Goal: Task Accomplishment & Management: Complete application form

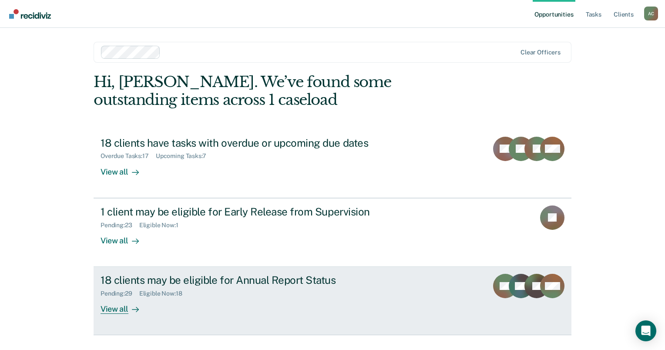
click at [128, 309] on div at bounding box center [133, 309] width 10 height 10
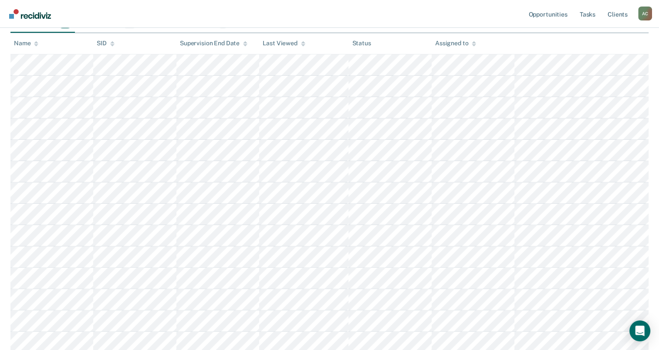
scroll to position [165, 0]
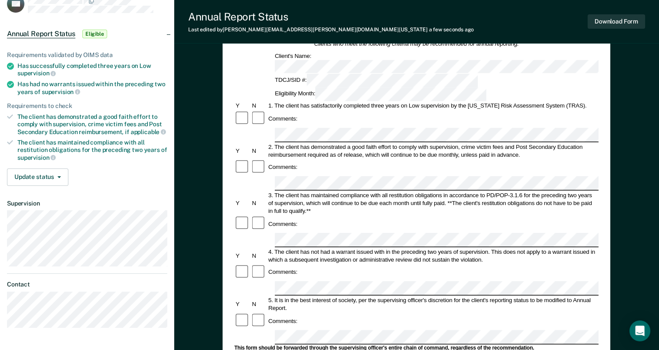
scroll to position [62, 0]
click at [309, 263] on div "Comments:" at bounding box center [416, 271] width 364 height 17
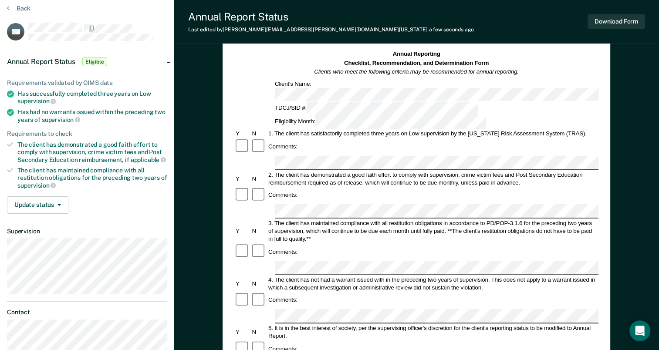
scroll to position [30, 0]
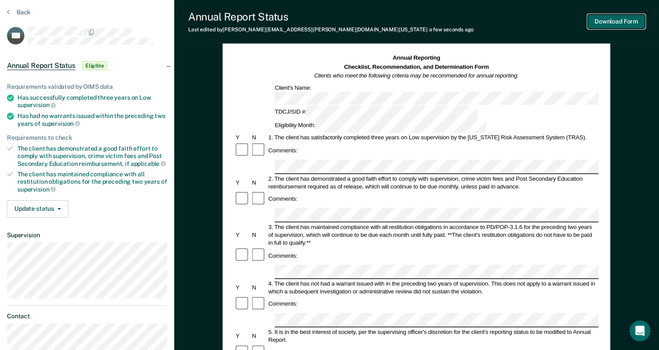
click at [621, 22] on button "Download Form" at bounding box center [615, 21] width 57 height 14
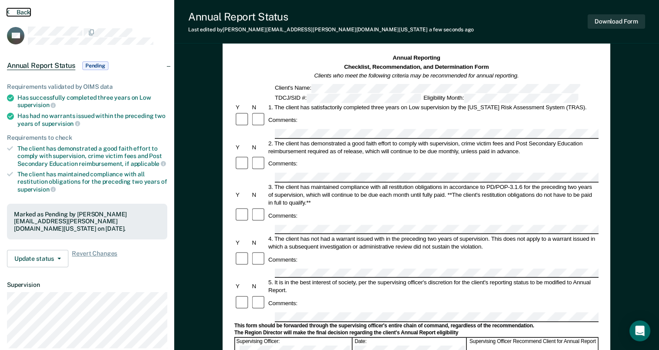
click at [22, 14] on button "Back" at bounding box center [19, 12] width 24 height 8
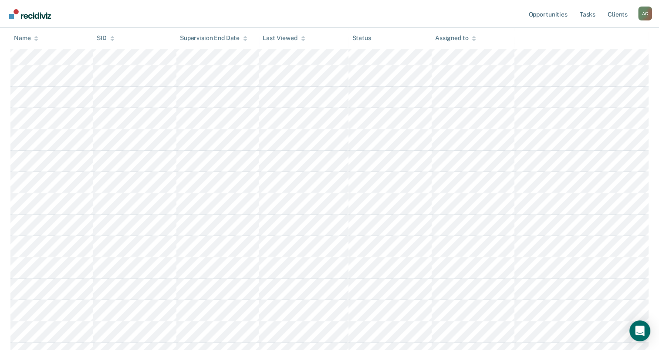
scroll to position [294, 0]
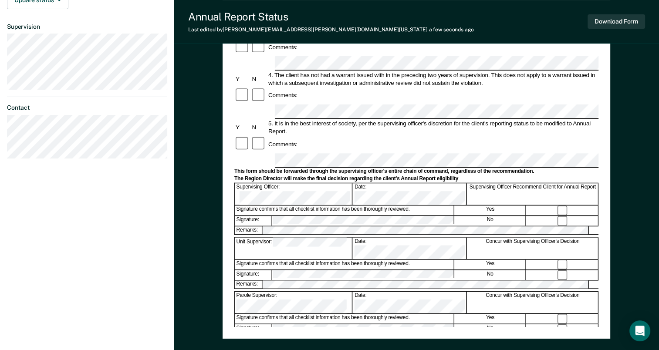
scroll to position [240, 0]
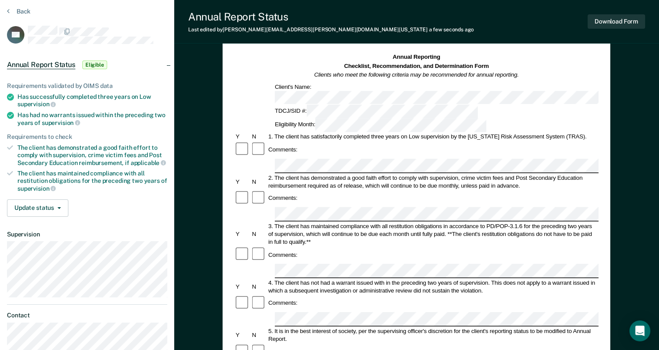
scroll to position [30, 0]
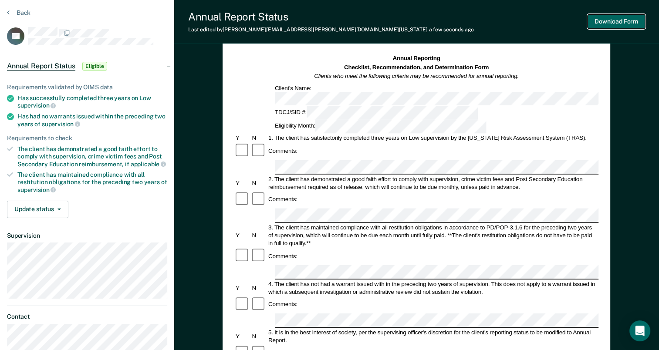
click at [622, 27] on button "Download Form" at bounding box center [615, 21] width 57 height 14
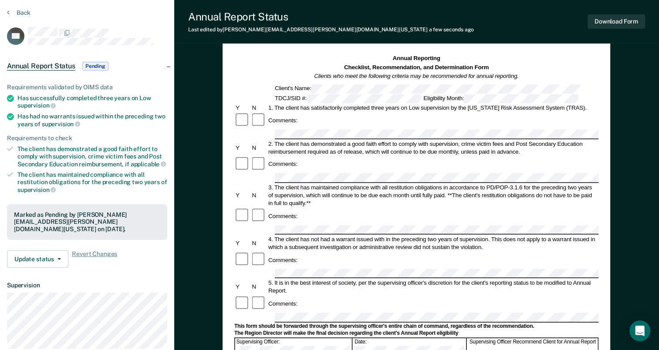
scroll to position [0, 0]
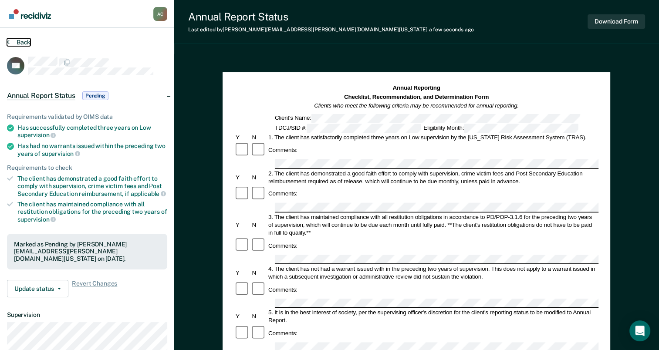
click at [24, 44] on button "Back" at bounding box center [19, 42] width 24 height 8
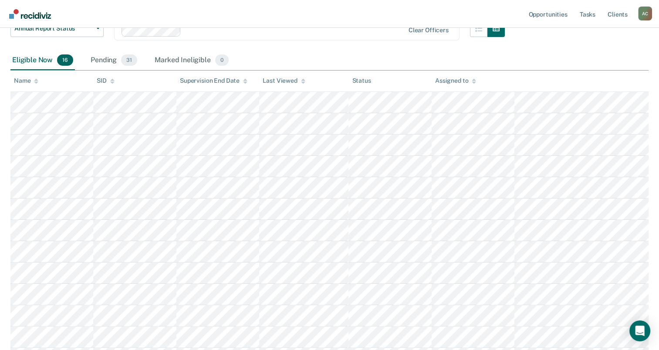
scroll to position [172, 0]
